Goal: Check status: Check status

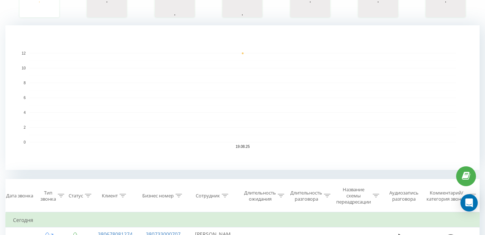
scroll to position [39, 0]
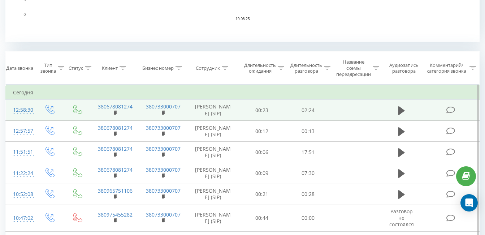
scroll to position [261, 0]
click at [401, 114] on icon at bounding box center [401, 109] width 6 height 9
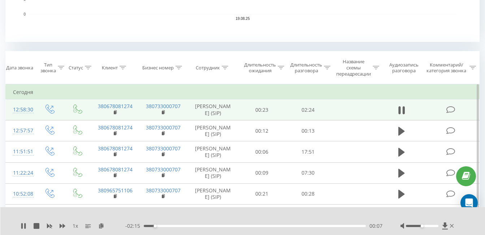
click at [340, 225] on div "00:07" at bounding box center [255, 226] width 222 height 2
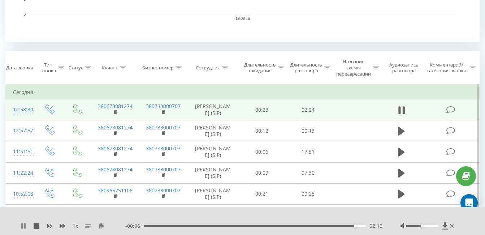
click at [22, 225] on icon at bounding box center [21, 226] width 1 height 6
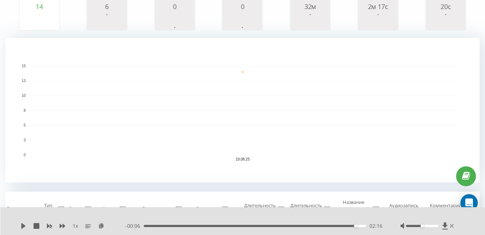
scroll to position [0, 0]
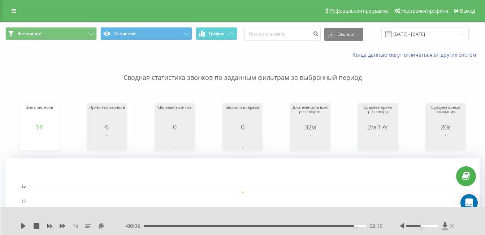
click at [452, 227] on icon at bounding box center [452, 226] width 4 height 4
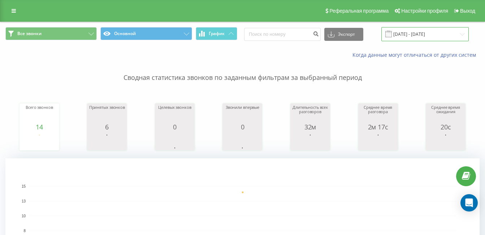
click at [420, 33] on input "[DATE] - [DATE]" at bounding box center [424, 34] width 87 height 14
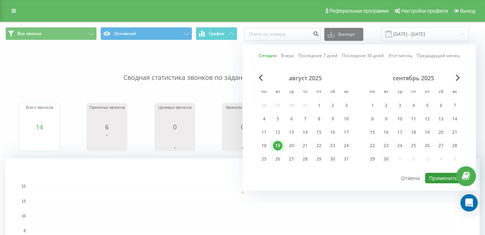
click at [441, 179] on button "Применить" at bounding box center [443, 178] width 36 height 10
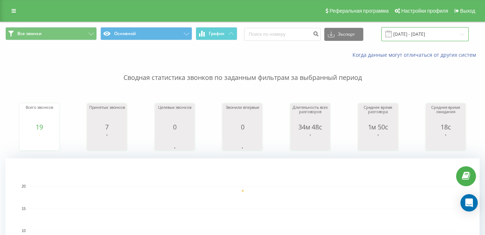
click at [420, 38] on input "[DATE] - [DATE]" at bounding box center [424, 34] width 87 height 14
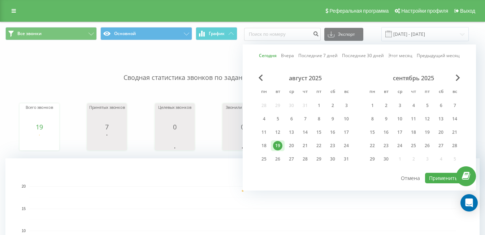
click at [438, 185] on div "Сегодня Вчера Последние 7 дней Последние 30 дней Этот месяц Предыдущий месяц ав…" at bounding box center [359, 117] width 233 height 146
click at [439, 182] on button "Применить" at bounding box center [443, 178] width 36 height 10
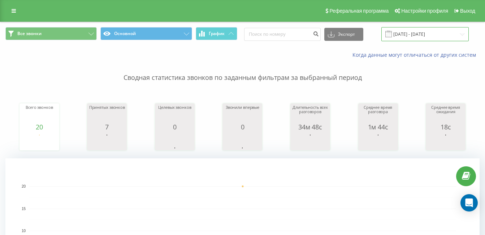
click at [402, 33] on input "[DATE] - [DATE]" at bounding box center [424, 34] width 87 height 14
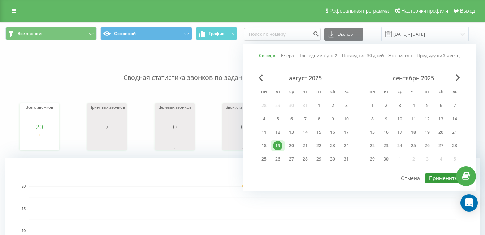
click at [436, 178] on button "Применить" at bounding box center [443, 178] width 36 height 10
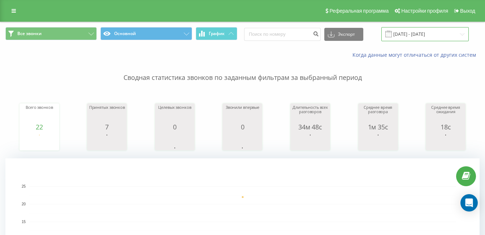
click at [427, 39] on input "[DATE] - [DATE]" at bounding box center [424, 34] width 87 height 14
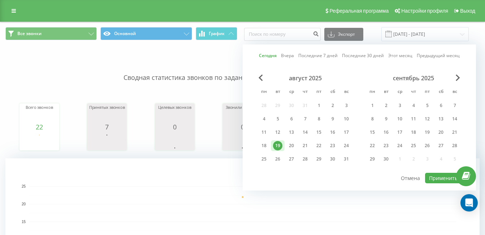
click at [439, 189] on div "Сегодня Вчера Последние 7 дней Последние 30 дней Этот месяц Предыдущий месяц ав…" at bounding box center [359, 117] width 233 height 146
click at [438, 179] on button "Применить" at bounding box center [443, 178] width 36 height 10
